Goal: Information Seeking & Learning: Learn about a topic

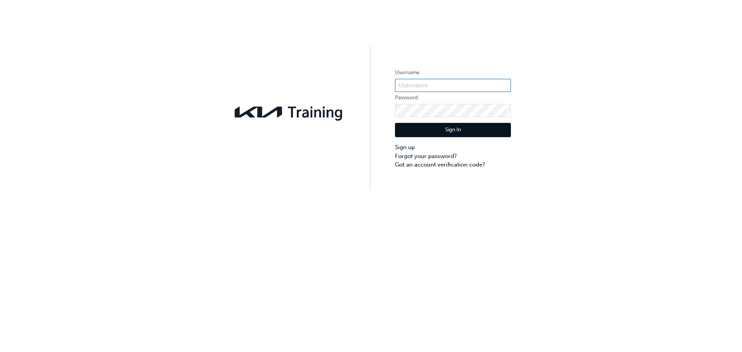
click at [446, 87] on input "text" at bounding box center [453, 85] width 116 height 13
type input "[EMAIL_ADDRESS][DOMAIN_NAME]"
click at [425, 83] on input "[EMAIL_ADDRESS][DOMAIN_NAME]" at bounding box center [453, 85] width 116 height 13
click at [435, 83] on input "[EMAIL_ADDRESS][DOMAIN_NAME]" at bounding box center [453, 85] width 116 height 13
click at [449, 129] on button "Sign In" at bounding box center [453, 130] width 116 height 15
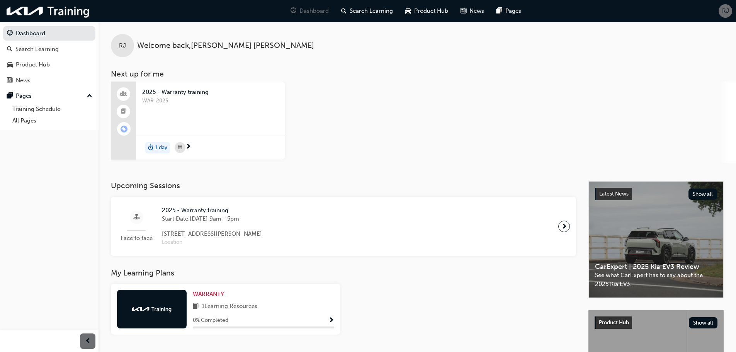
click at [189, 146] on span "next-icon" at bounding box center [189, 147] width 6 height 7
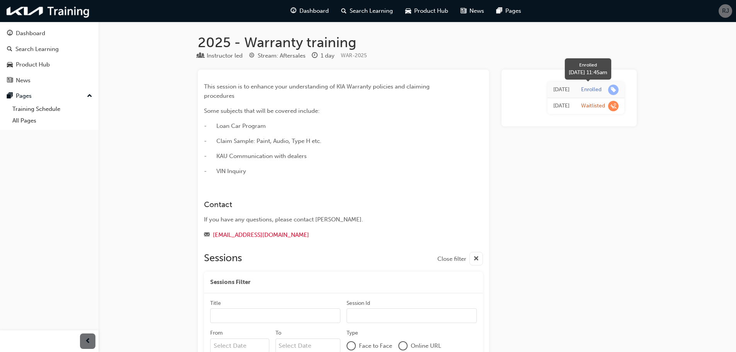
click at [590, 87] on div "Enrolled" at bounding box center [591, 89] width 20 height 7
click at [615, 90] on span "learningRecordVerb_ENROLL-icon" at bounding box center [613, 90] width 10 height 10
click at [561, 90] on div "[DATE]" at bounding box center [562, 89] width 16 height 9
click at [615, 90] on span "learningRecordVerb_ENROLL-icon" at bounding box center [613, 90] width 10 height 10
click at [614, 87] on span "learningRecordVerb_ENROLL-icon" at bounding box center [613, 90] width 10 height 10
